Goal: Information Seeking & Learning: Stay updated

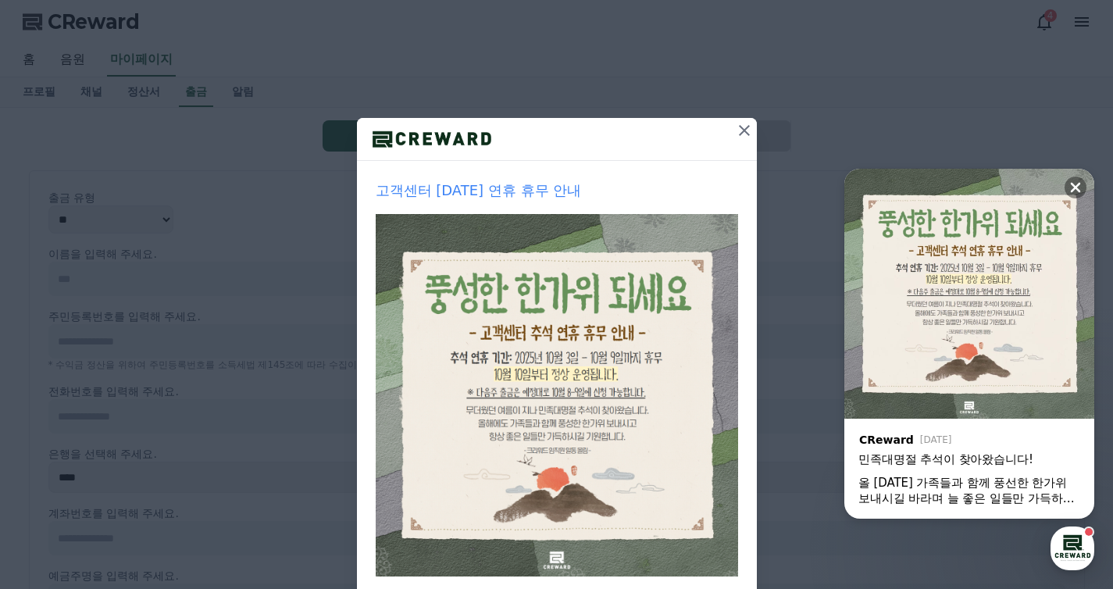
scroll to position [145, 0]
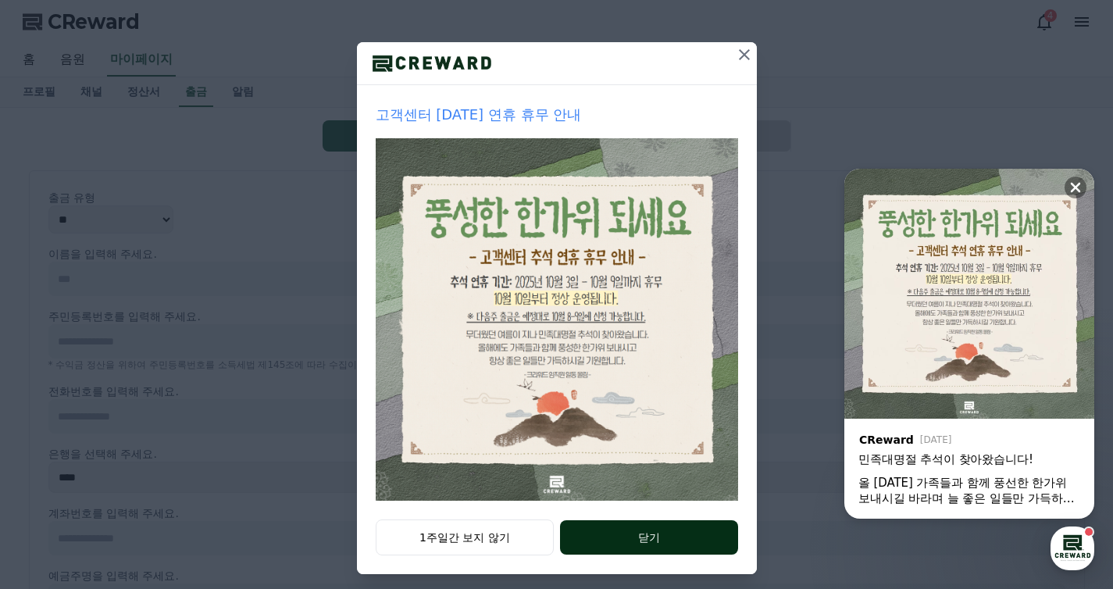
click at [711, 536] on button "닫기" at bounding box center [648, 537] width 177 height 34
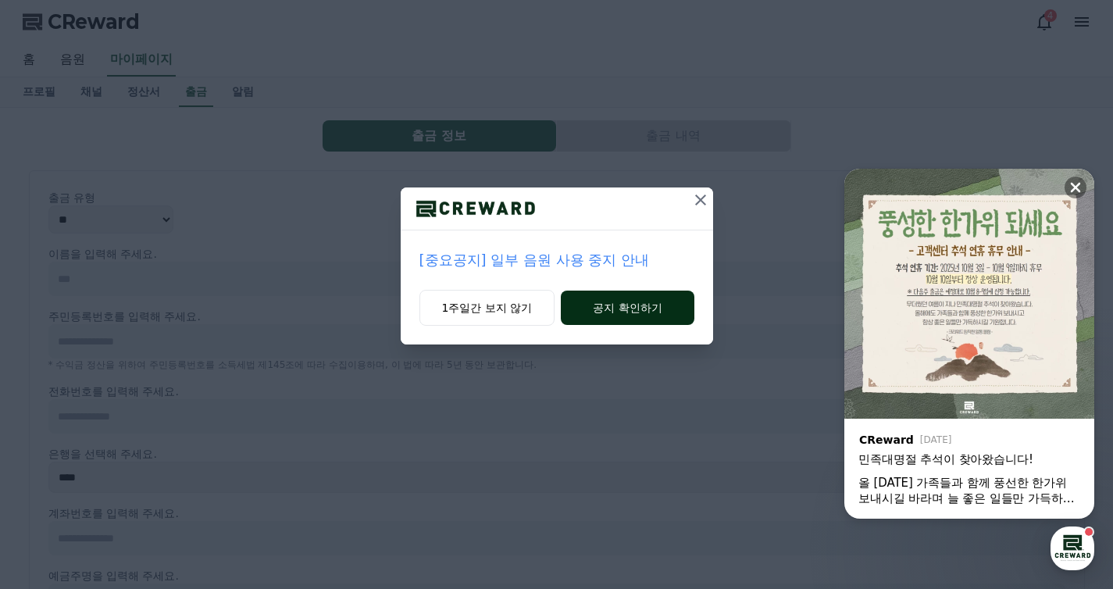
click at [642, 309] on button "공지 확인하기" at bounding box center [627, 308] width 133 height 34
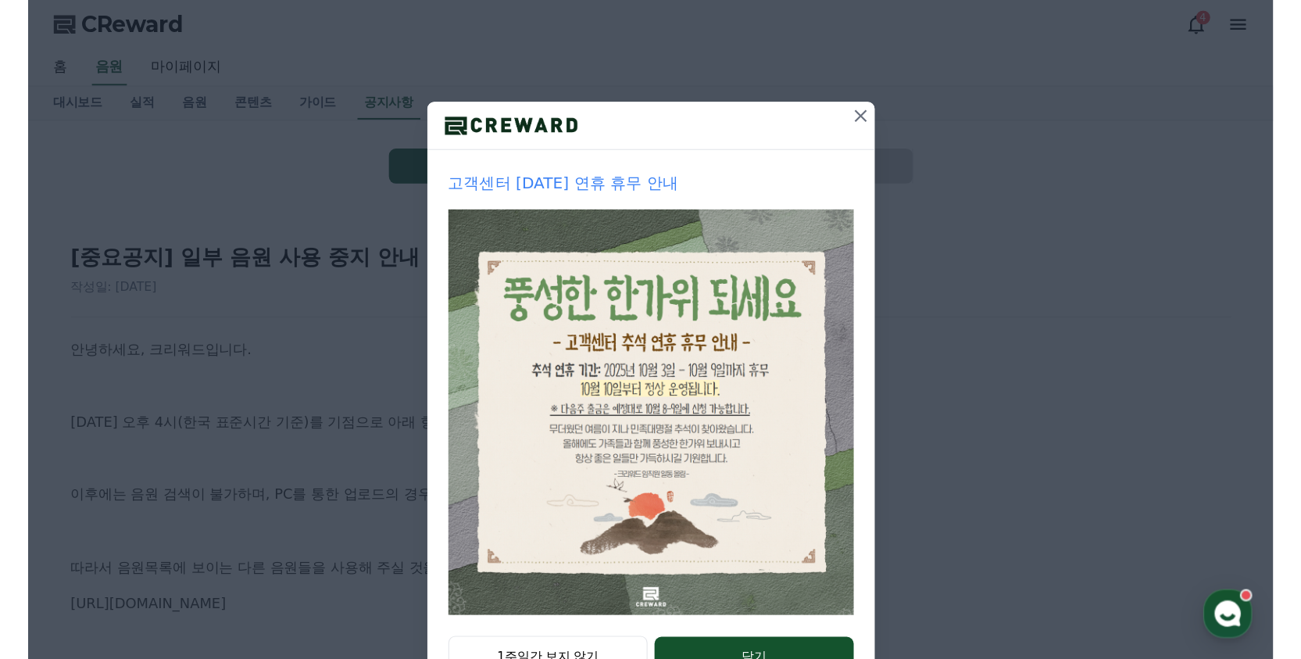
scroll to position [155, 0]
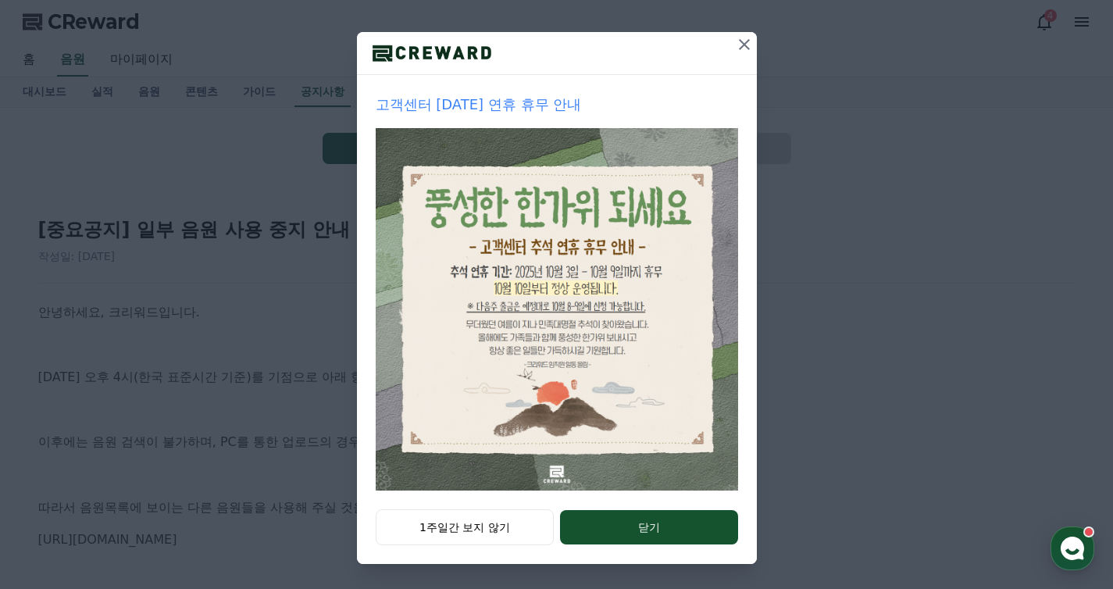
click at [656, 534] on button "닫기" at bounding box center [648, 527] width 177 height 34
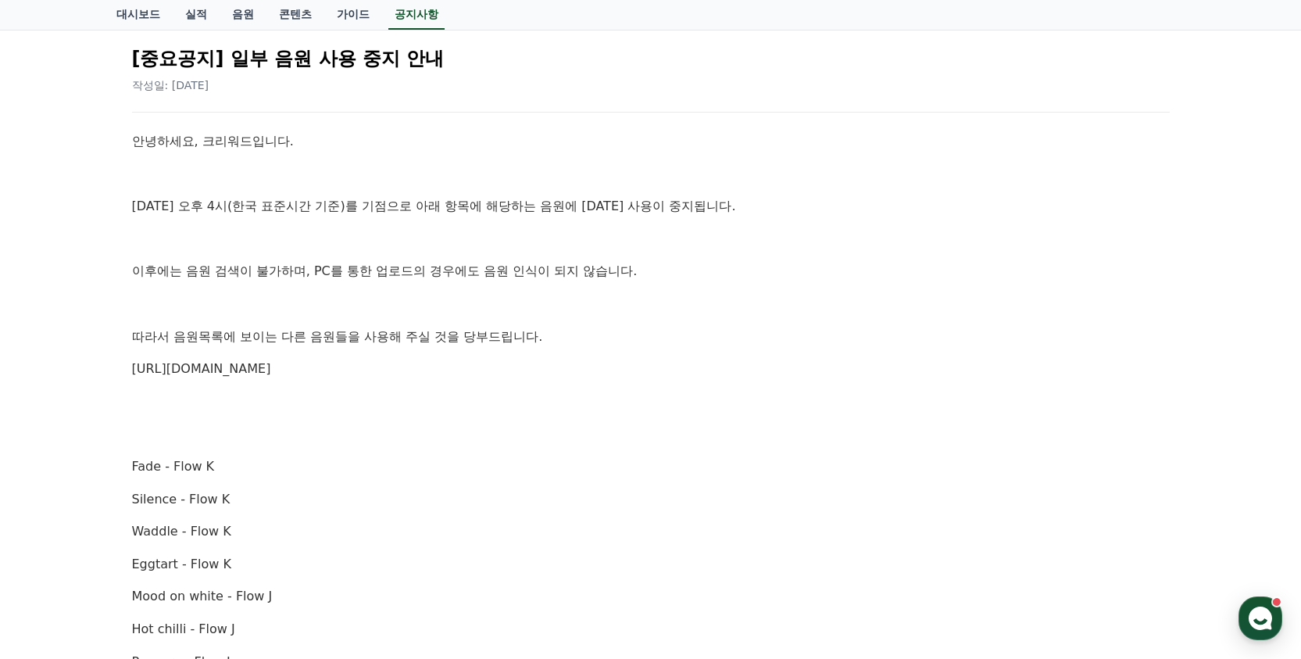
scroll to position [0, 0]
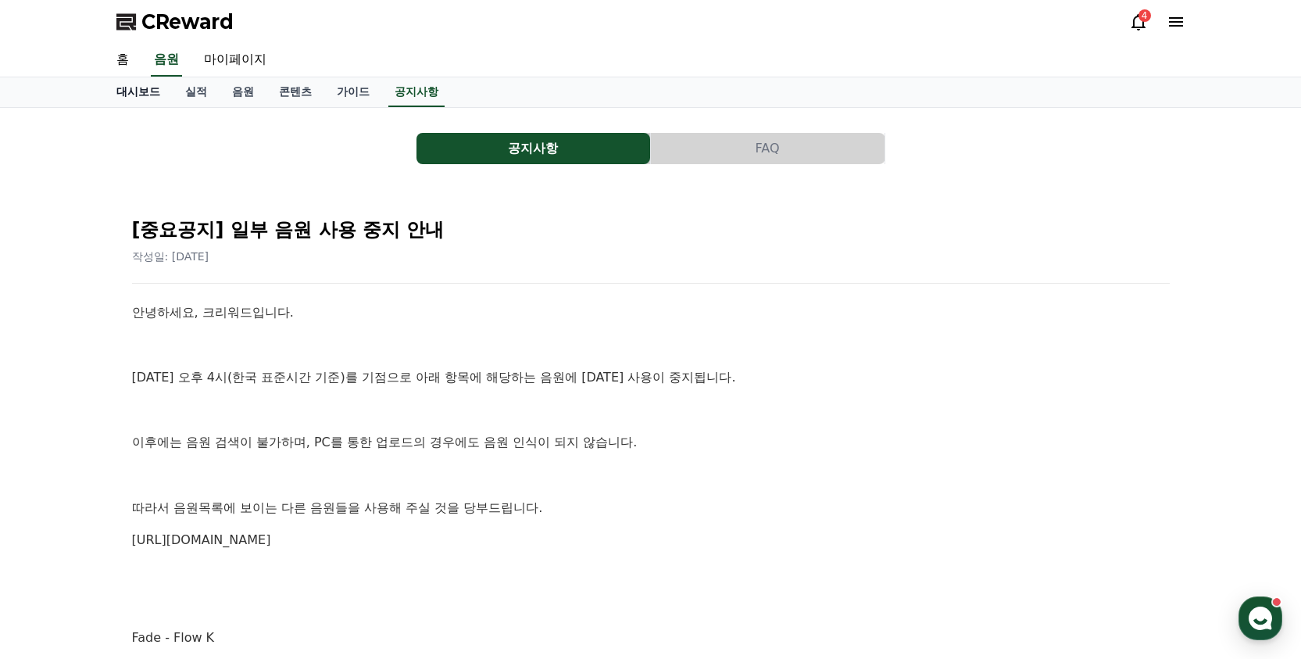
click at [134, 87] on link "대시보드" at bounding box center [138, 92] width 69 height 30
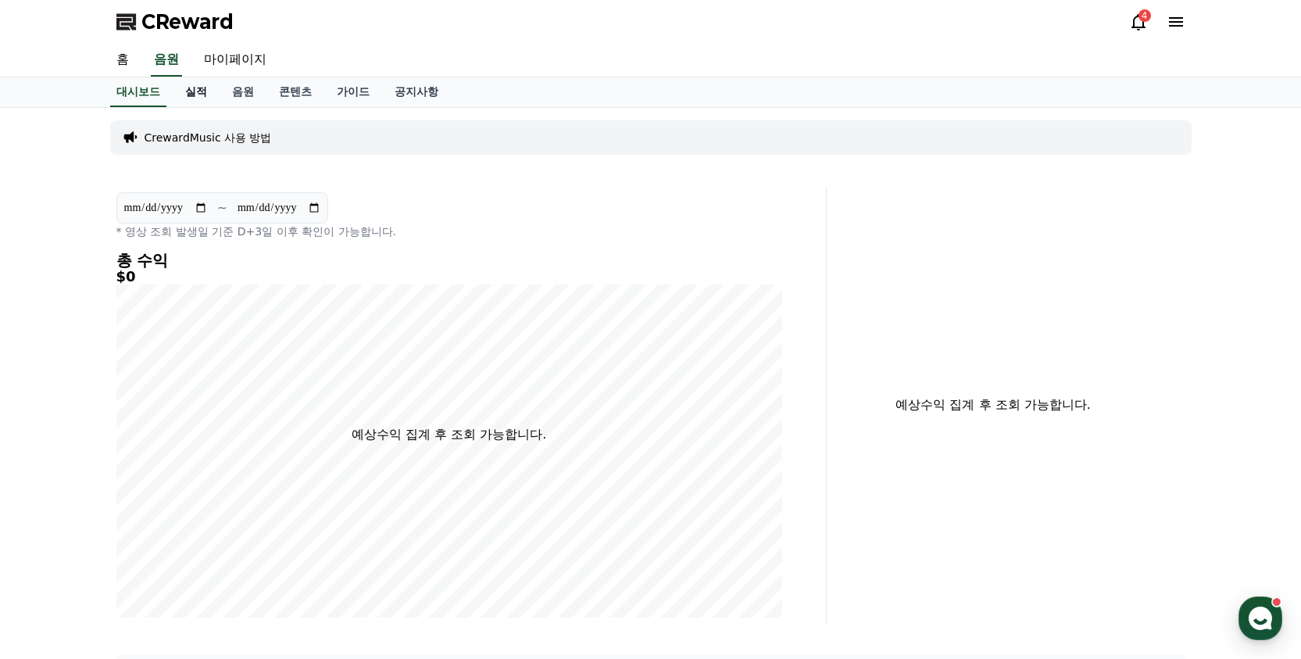
click at [188, 90] on link "실적" at bounding box center [196, 92] width 47 height 30
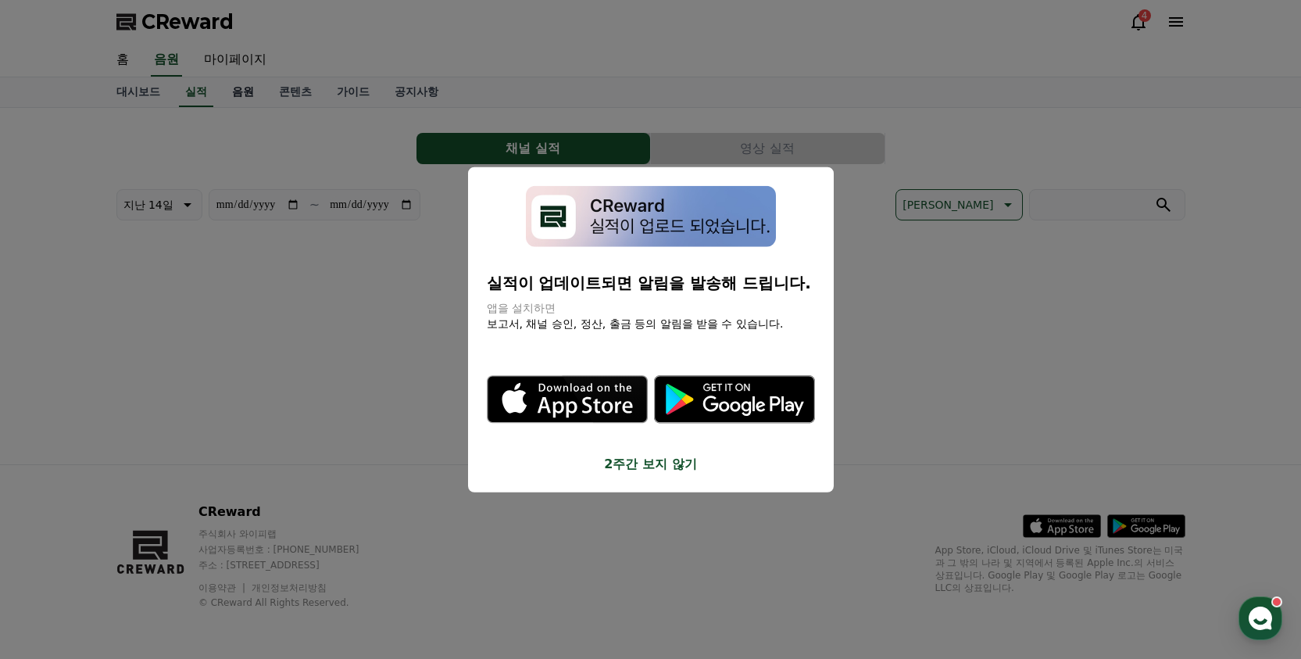
click at [0, 0] on div "**********" at bounding box center [0, 0] width 0 height 0
click at [891, 253] on button "close modal" at bounding box center [650, 329] width 1301 height 659
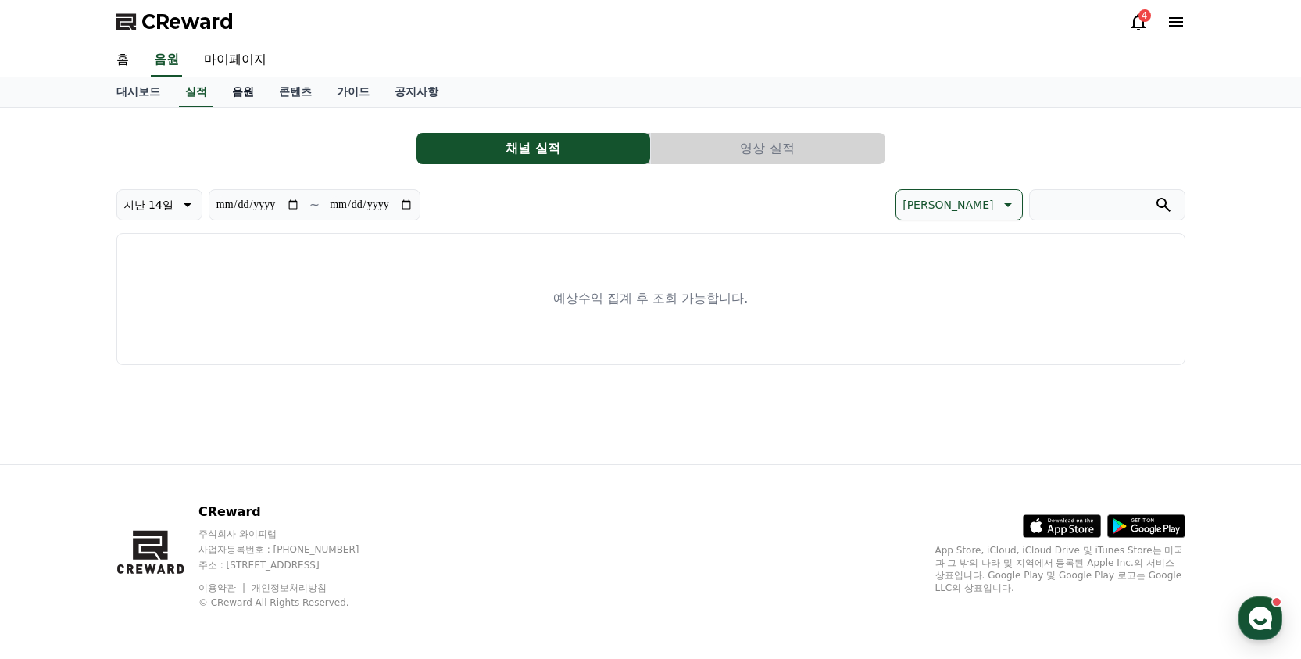
click at [240, 97] on link "음원" at bounding box center [243, 92] width 47 height 30
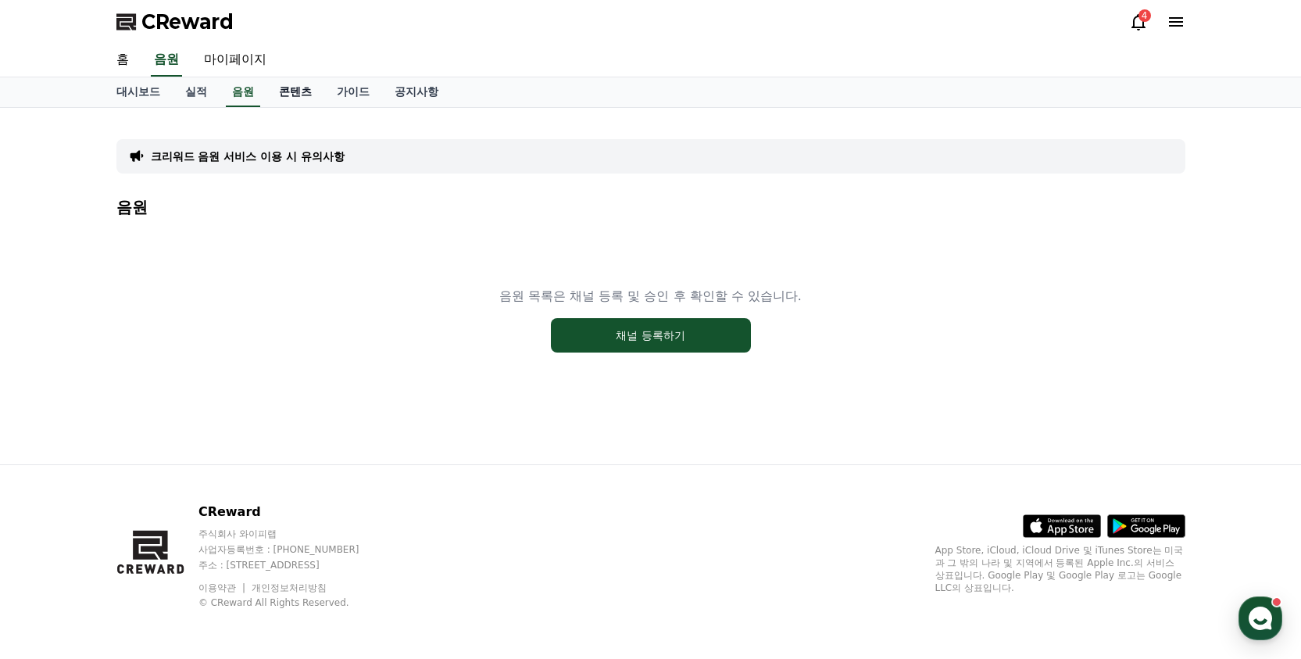
click at [266, 95] on link "콘텐츠" at bounding box center [295, 92] width 58 height 30
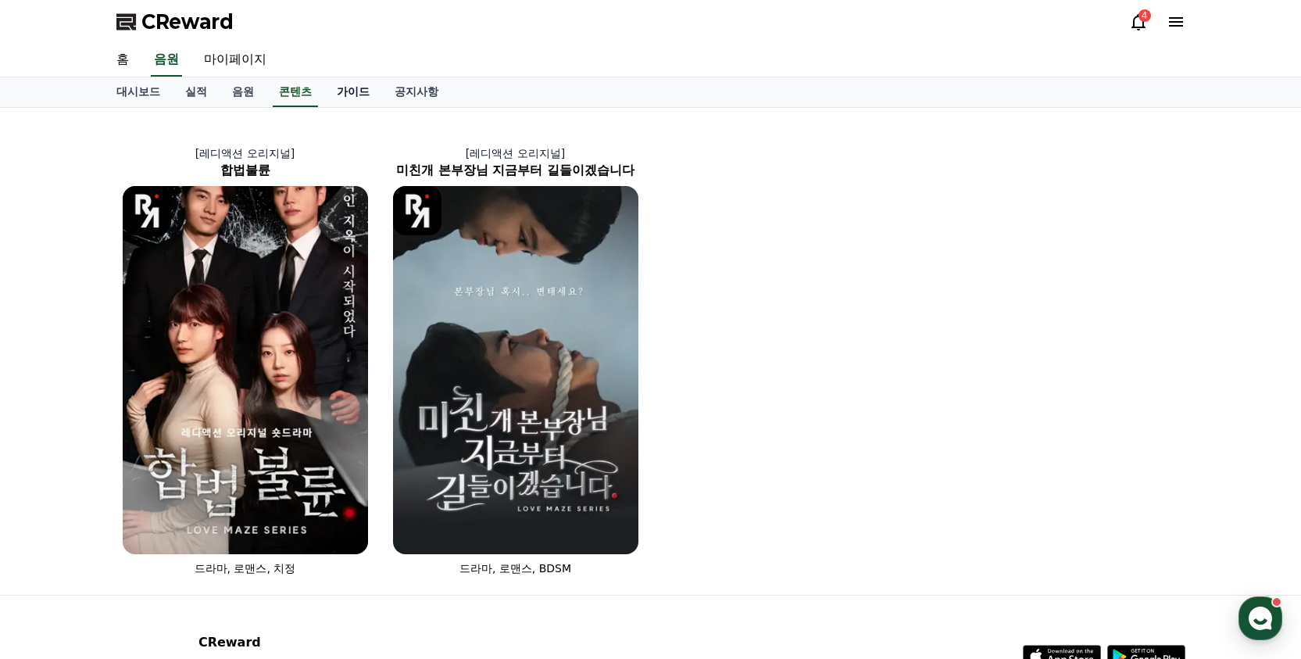
click at [324, 93] on link "가이드" at bounding box center [353, 92] width 58 height 30
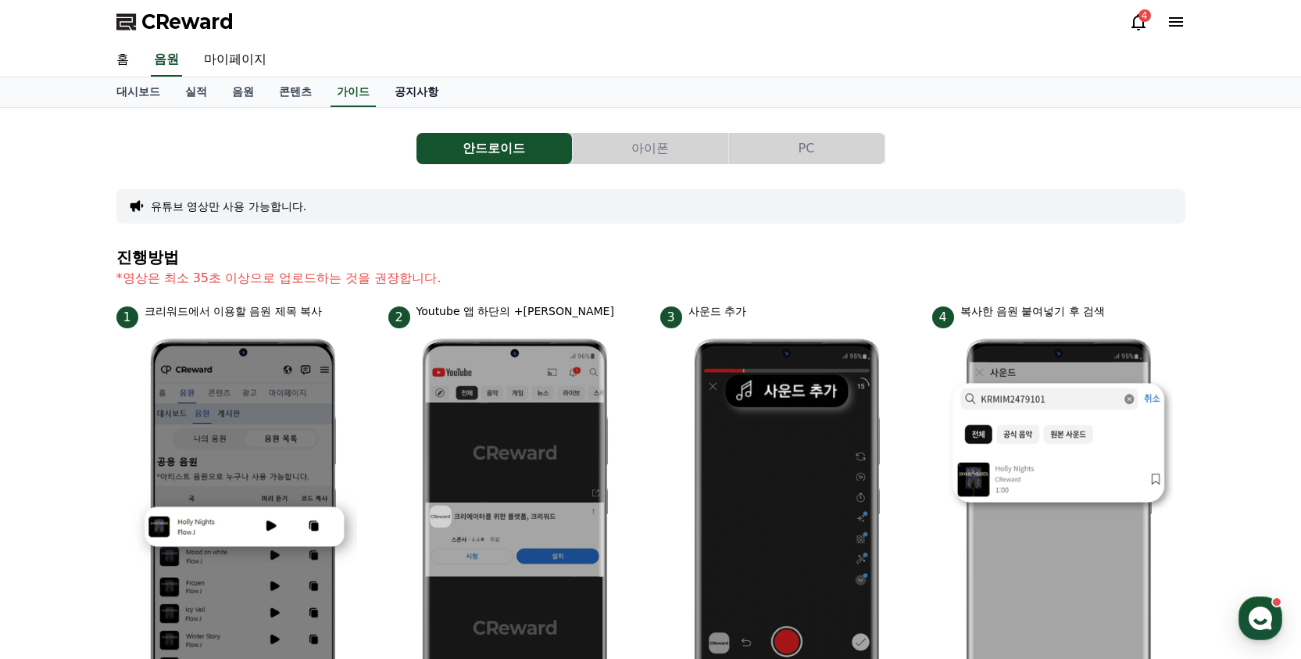
click at [394, 93] on link "공지사항" at bounding box center [416, 92] width 69 height 30
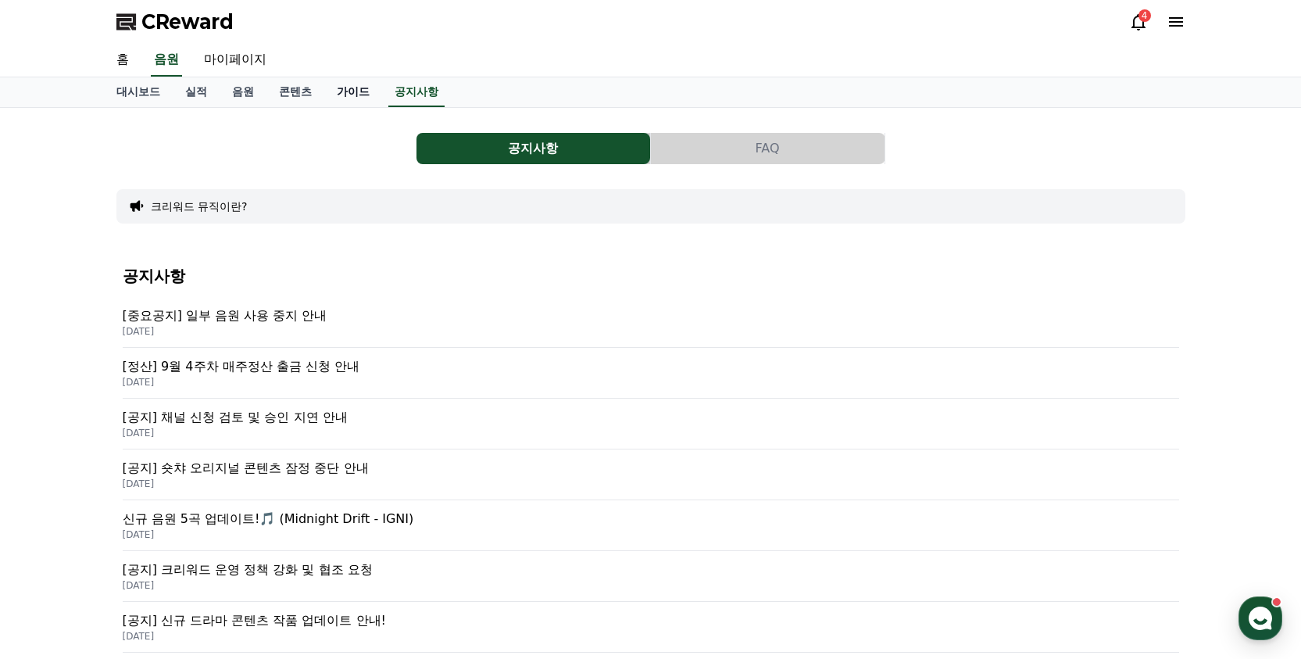
click at [324, 97] on link "가이드" at bounding box center [353, 92] width 58 height 30
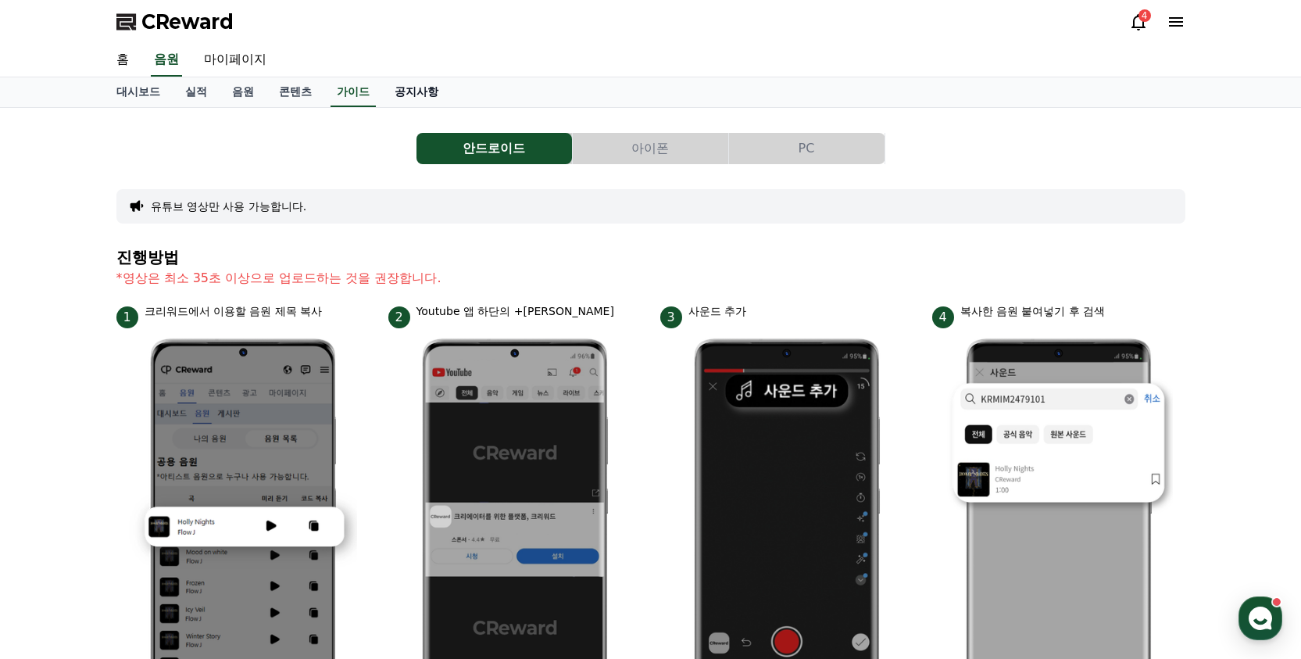
click at [382, 96] on link "공지사항" at bounding box center [416, 92] width 69 height 30
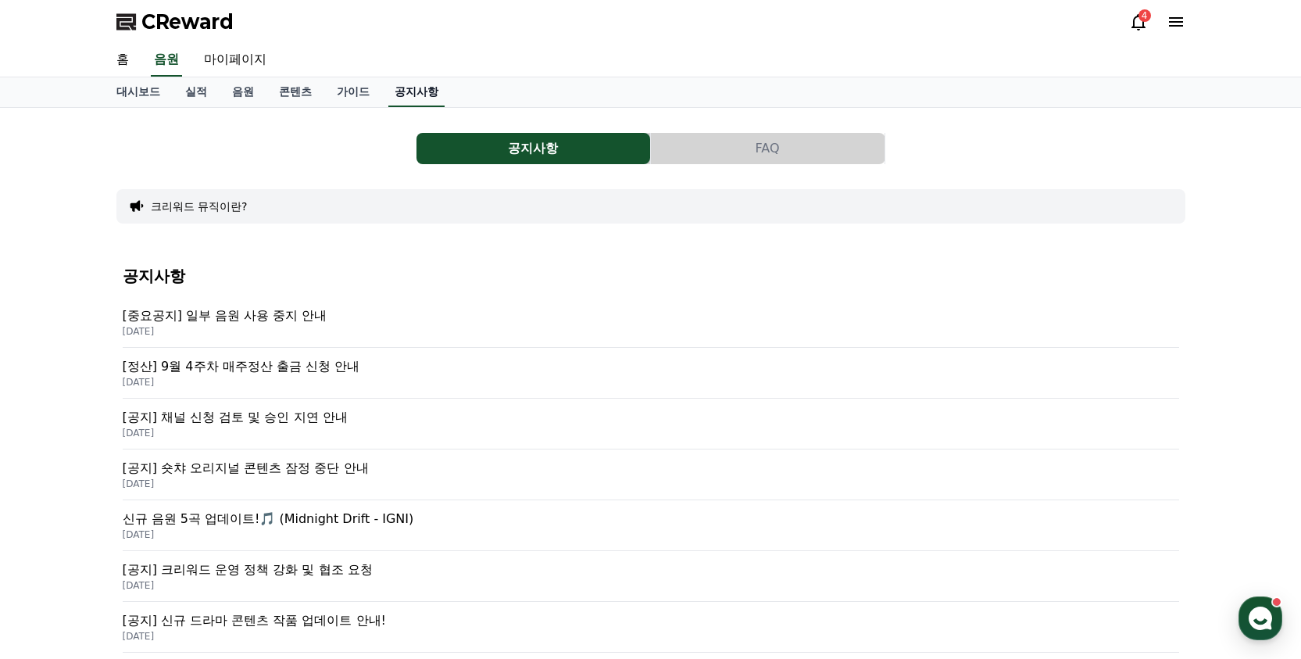
click at [388, 91] on link "공지사항" at bounding box center [416, 92] width 56 height 30
click at [318, 365] on p "[정산] 9월 4주차 매주정산 출금 신청 안내" at bounding box center [651, 366] width 1056 height 19
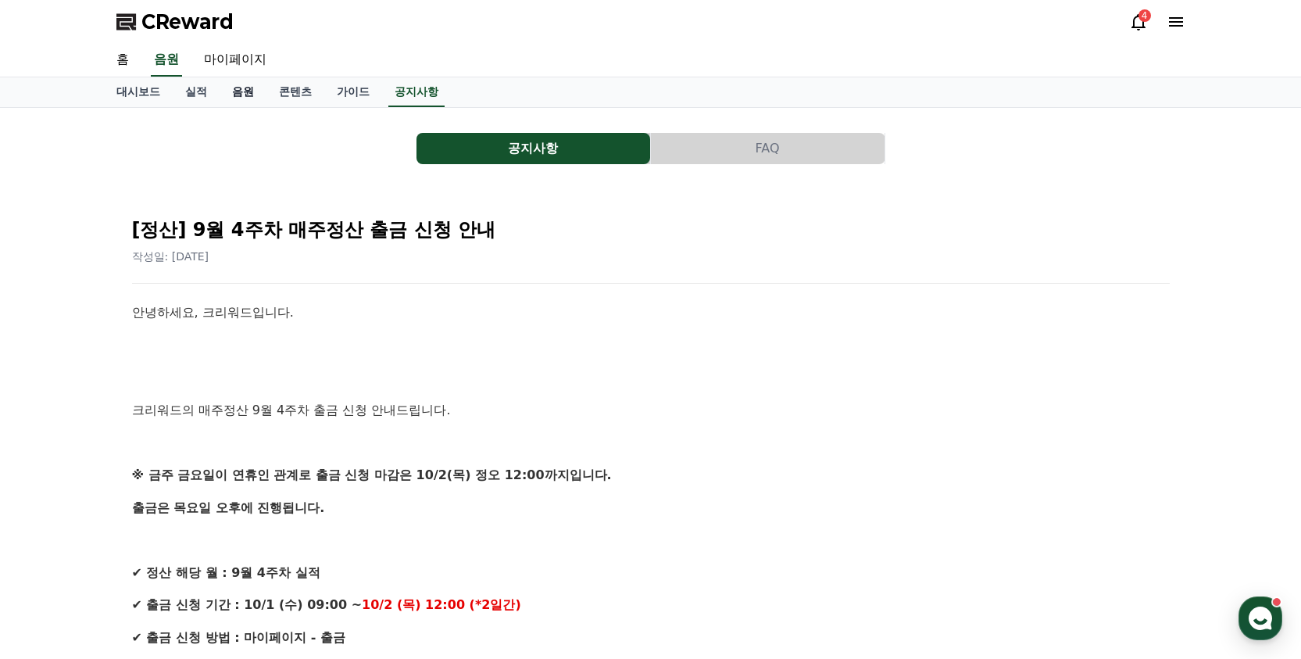
click at [242, 102] on link "음원" at bounding box center [243, 92] width 47 height 30
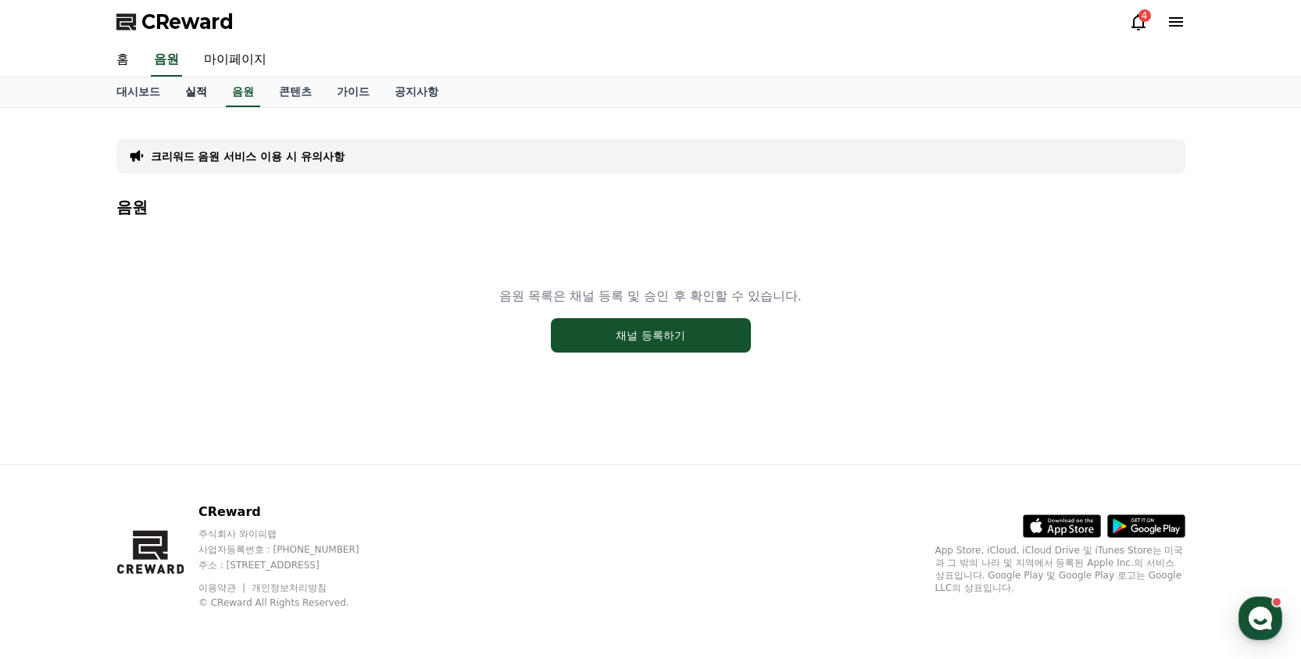
click at [191, 95] on link "실적" at bounding box center [196, 92] width 47 height 30
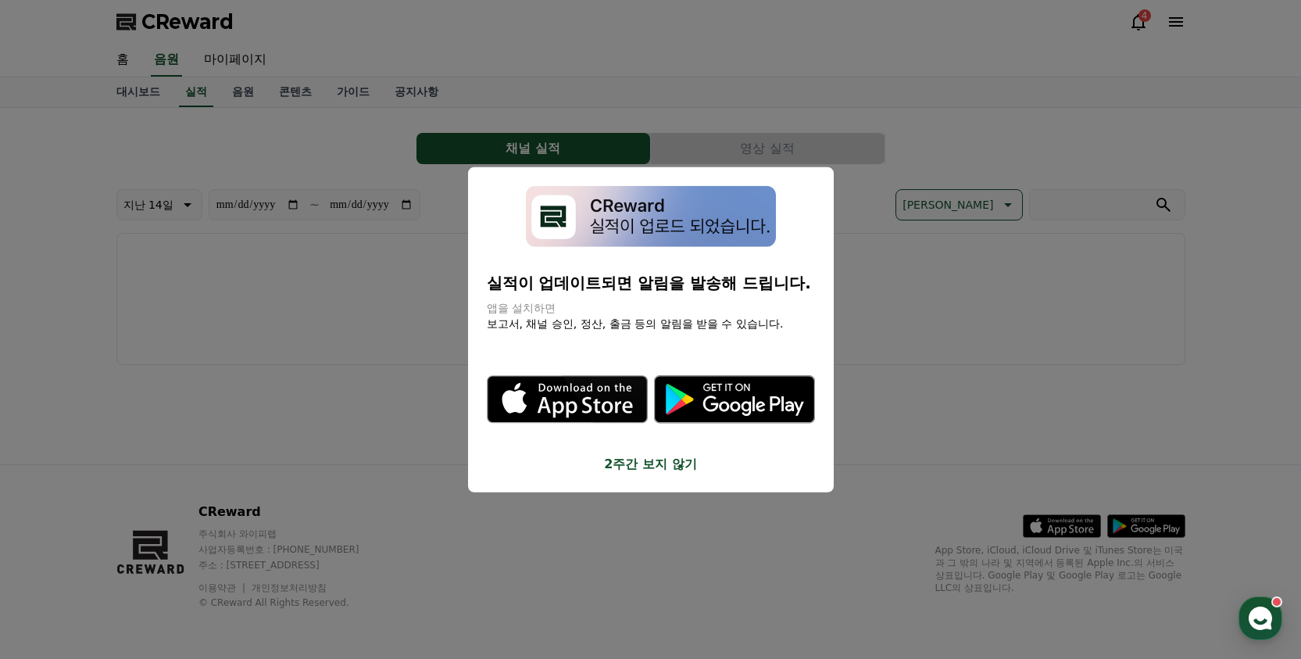
click at [222, 95] on button "close modal" at bounding box center [650, 329] width 1301 height 659
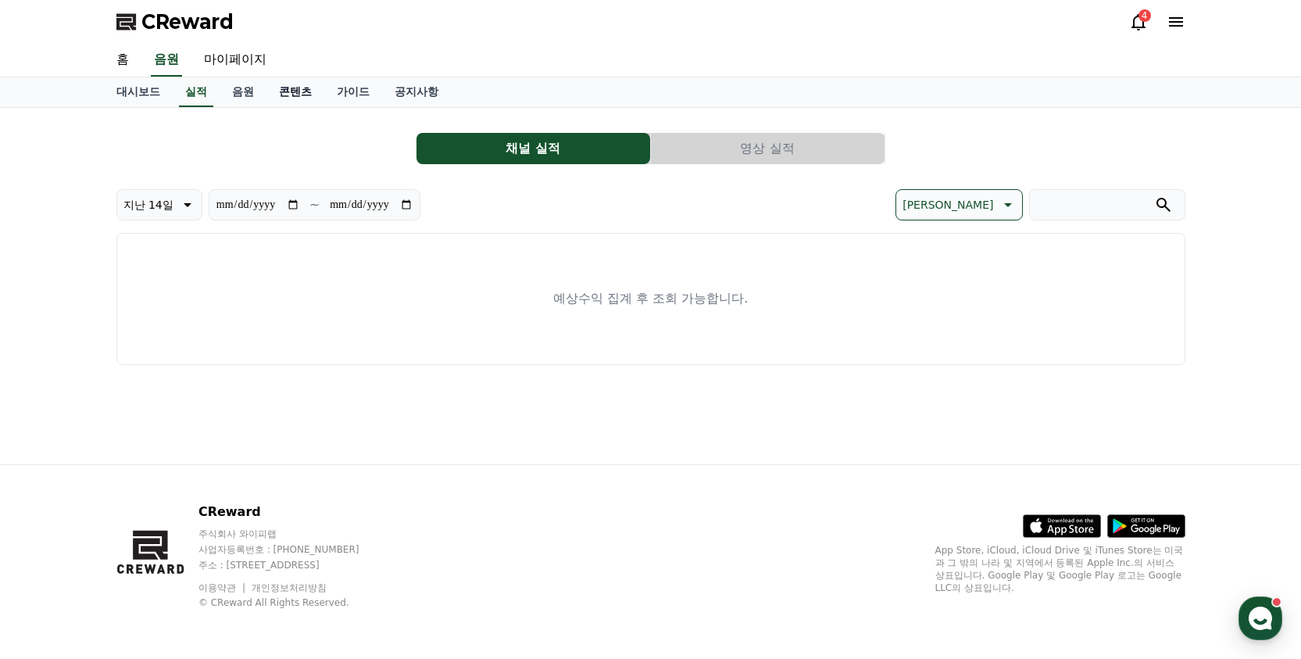
click at [266, 95] on link "콘텐츠" at bounding box center [295, 92] width 58 height 30
